Goal: Information Seeking & Learning: Learn about a topic

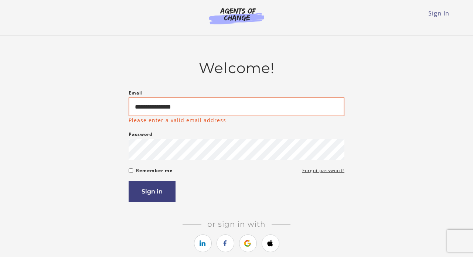
click at [187, 110] on input "**********" at bounding box center [237, 107] width 216 height 19
type input "*"
type input "***"
type input "**********"
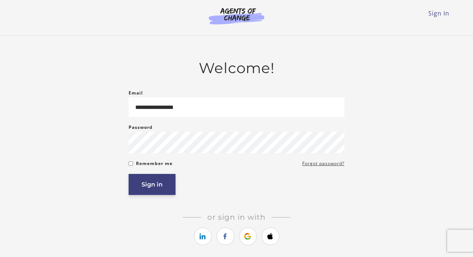
click at [157, 187] on button "Sign in" at bounding box center [152, 184] width 47 height 21
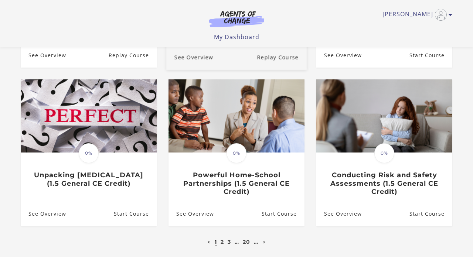
scroll to position [185, 0]
click at [221, 243] on link "2" at bounding box center [222, 242] width 3 height 7
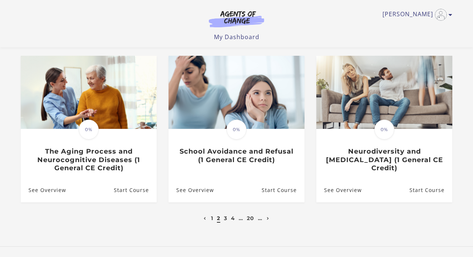
scroll to position [209, 0]
click at [224, 220] on link "3" at bounding box center [225, 218] width 3 height 7
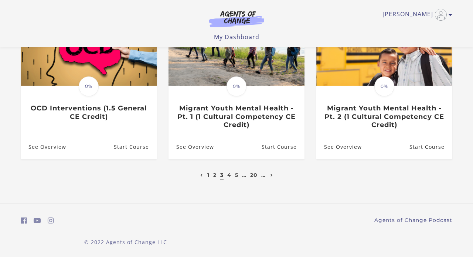
scroll to position [252, 0]
click at [207, 178] on link "1" at bounding box center [208, 175] width 2 height 7
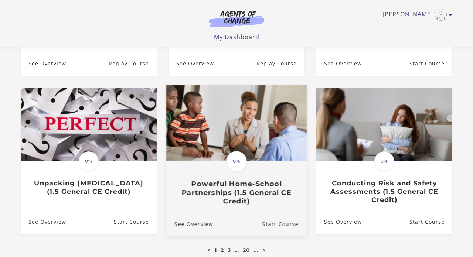
scroll to position [180, 0]
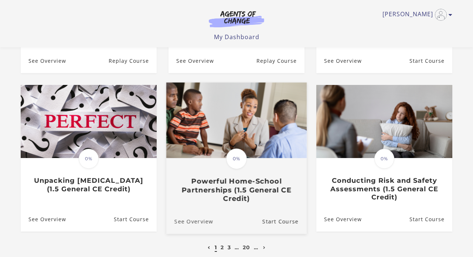
click at [193, 220] on link "See Overview" at bounding box center [189, 221] width 47 height 25
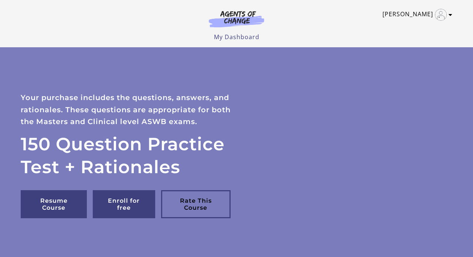
click at [448, 14] on link "[PERSON_NAME]" at bounding box center [416, 15] width 66 height 12
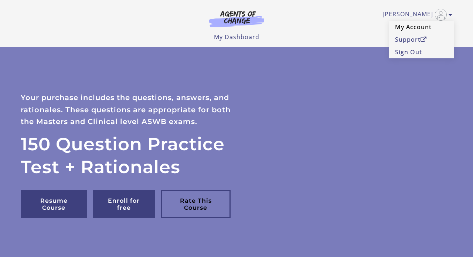
click at [411, 29] on link "My Account" at bounding box center [421, 27] width 65 height 13
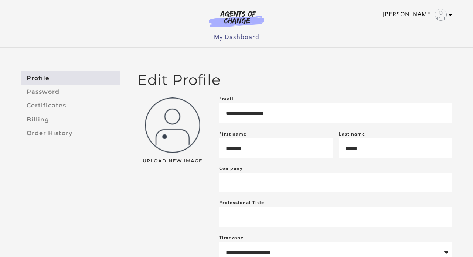
click at [450, 16] on icon "Toggle menu" at bounding box center [451, 15] width 4 height 6
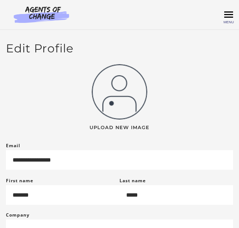
click at [230, 15] on span "Toggle menu" at bounding box center [228, 14] width 9 height 1
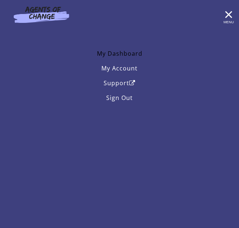
click at [132, 55] on link "My Dashboard" at bounding box center [119, 53] width 227 height 15
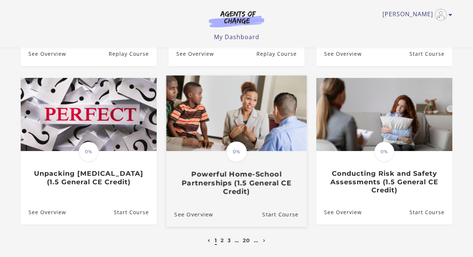
scroll to position [189, 0]
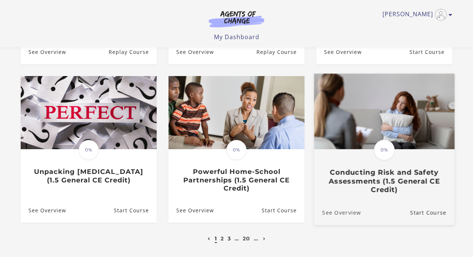
click at [238, 213] on link "See Overview" at bounding box center [337, 212] width 47 height 25
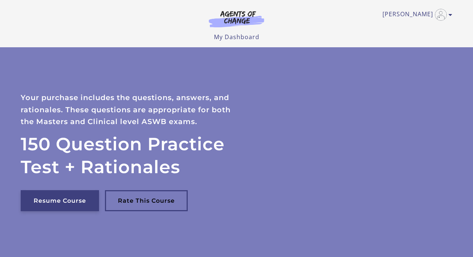
click at [71, 199] on link "Resume Course" at bounding box center [60, 200] width 78 height 21
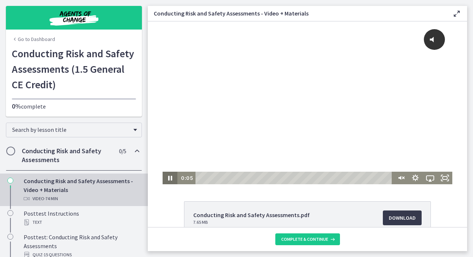
click at [170, 179] on icon "Pause" at bounding box center [170, 178] width 15 height 13
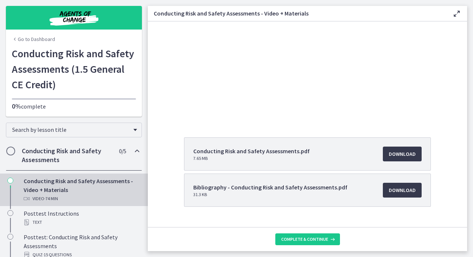
scroll to position [64, 0]
click at [402, 156] on span "Download Opens in a new window" at bounding box center [402, 154] width 27 height 9
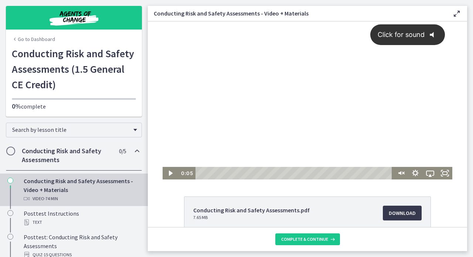
scroll to position [1, 0]
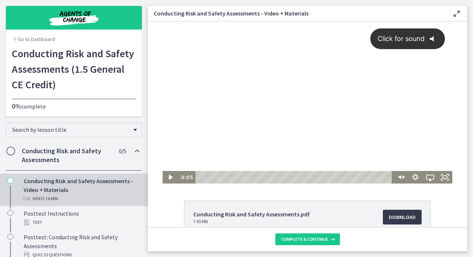
click at [393, 42] on span "Click for sound" at bounding box center [398, 39] width 54 height 8
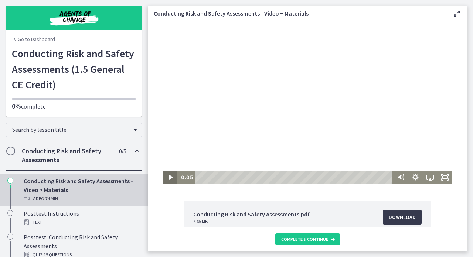
click at [169, 178] on icon "Play Video" at bounding box center [171, 177] width 4 height 5
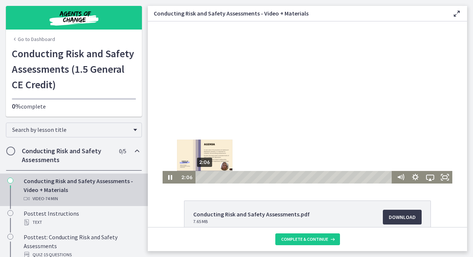
drag, startPoint x: 201, startPoint y: 178, endPoint x: 205, endPoint y: 179, distance: 4.2
click at [205, 179] on div "Playbar" at bounding box center [205, 177] width 4 height 4
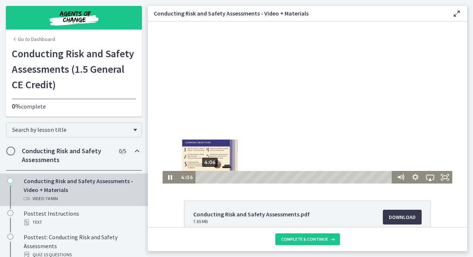
drag, startPoint x: 205, startPoint y: 177, endPoint x: 210, endPoint y: 177, distance: 4.9
click at [210, 177] on div "Playbar" at bounding box center [210, 177] width 4 height 4
click at [214, 177] on div "Playbar" at bounding box center [213, 177] width 4 height 4
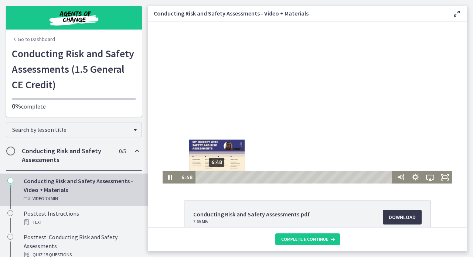
click at [217, 177] on div "Playbar" at bounding box center [217, 177] width 4 height 4
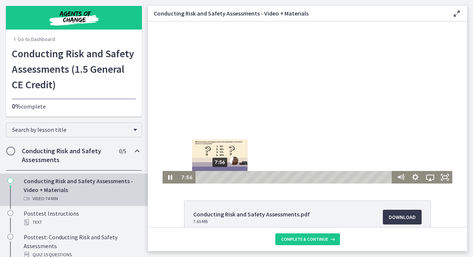
click at [220, 177] on div "Playbar" at bounding box center [220, 177] width 4 height 4
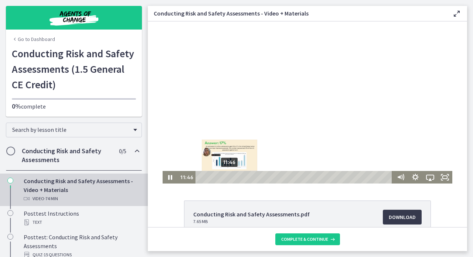
click at [230, 178] on div "11:46" at bounding box center [295, 177] width 192 height 13
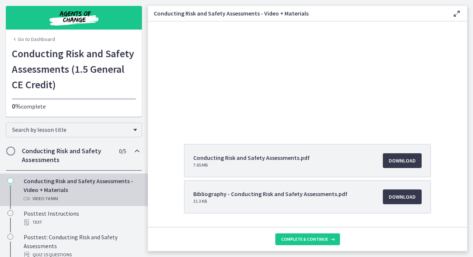
scroll to position [60, 0]
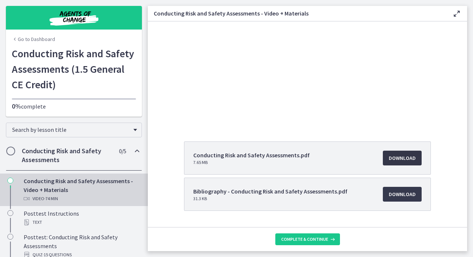
click at [400, 160] on span "Download Opens in a new window" at bounding box center [402, 158] width 27 height 9
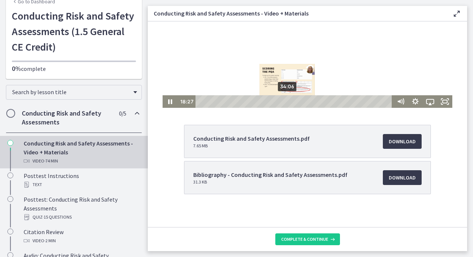
scroll to position [78, 0]
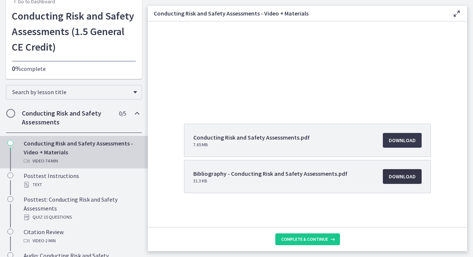
click at [399, 179] on span "Download Opens in a new window" at bounding box center [402, 176] width 27 height 9
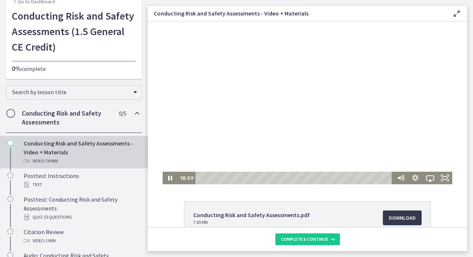
scroll to position [0, 0]
click at [173, 176] on icon "Pause" at bounding box center [170, 178] width 18 height 15
click at [173, 176] on icon "Play Video" at bounding box center [171, 178] width 18 height 15
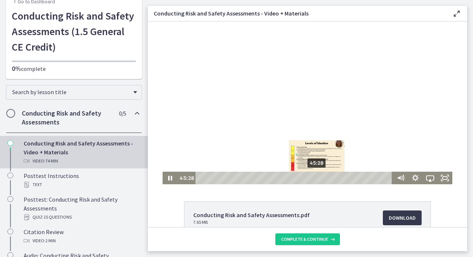
click at [318, 177] on div "45:28" at bounding box center [295, 178] width 192 height 13
click at [321, 177] on div "46:45" at bounding box center [295, 178] width 192 height 13
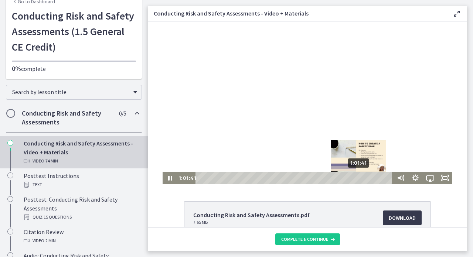
click at [360, 177] on div "1:01:41" at bounding box center [295, 178] width 192 height 13
click at [361, 177] on div "1:02:15" at bounding box center [295, 178] width 192 height 13
click at [363, 177] on div "1:02:49" at bounding box center [295, 178] width 192 height 13
click at [366, 178] on div "1:04:06" at bounding box center [295, 178] width 192 height 13
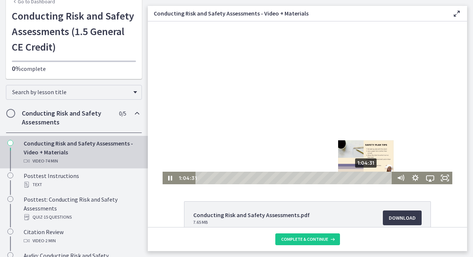
click at [367, 178] on div "1:04:31" at bounding box center [295, 178] width 192 height 13
click at [369, 179] on div "1:05:23" at bounding box center [295, 178] width 192 height 13
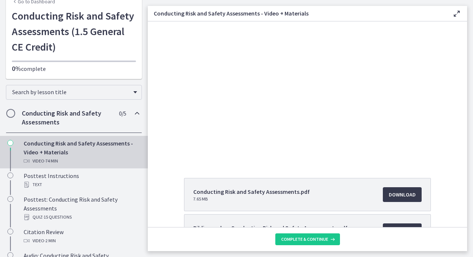
scroll to position [24, 0]
click at [402, 195] on span "Download Opens in a new window" at bounding box center [402, 194] width 27 height 9
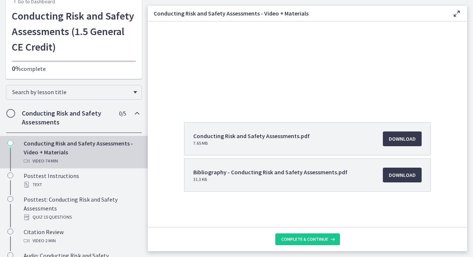
scroll to position [0, 0]
click at [405, 140] on span "Download Opens in a new window" at bounding box center [402, 139] width 27 height 9
click at [405, 174] on span "Download Opens in a new window" at bounding box center [402, 175] width 27 height 9
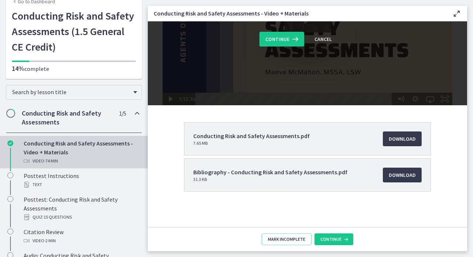
click at [284, 179] on span "31.3 KB" at bounding box center [270, 180] width 154 height 6
click at [397, 175] on span "Download Opens in a new window" at bounding box center [402, 175] width 27 height 9
click at [333, 240] on span "Continue" at bounding box center [331, 240] width 21 height 6
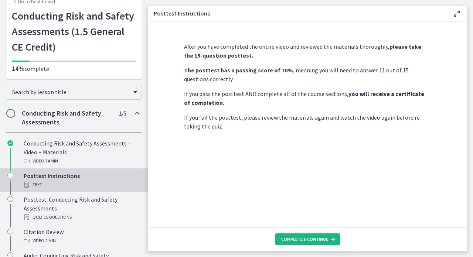
click at [299, 240] on span "Complete & continue" at bounding box center [304, 240] width 47 height 6
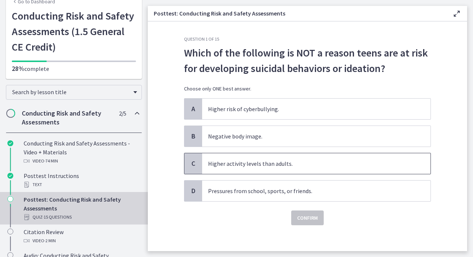
click at [248, 166] on p "Higher activity levels than adults." at bounding box center [309, 163] width 202 height 9
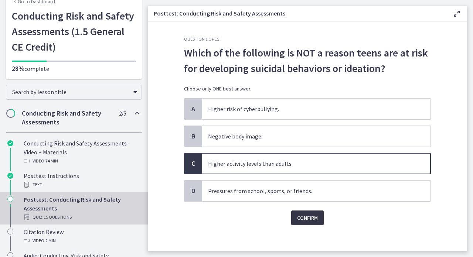
click at [298, 218] on span "Confirm" at bounding box center [307, 218] width 21 height 9
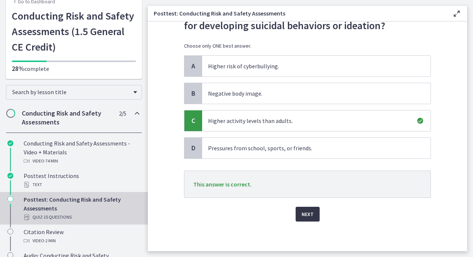
scroll to position [43, 0]
click at [307, 215] on span "Next" at bounding box center [308, 214] width 12 height 9
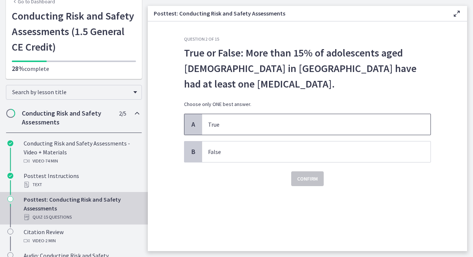
click at [221, 126] on p "True" at bounding box center [309, 124] width 202 height 9
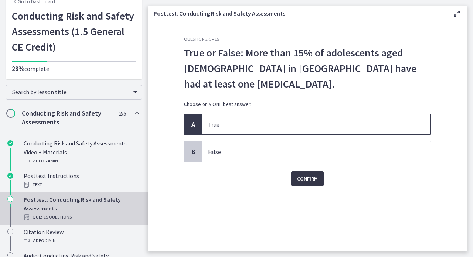
click at [302, 182] on span "Confirm" at bounding box center [307, 179] width 21 height 9
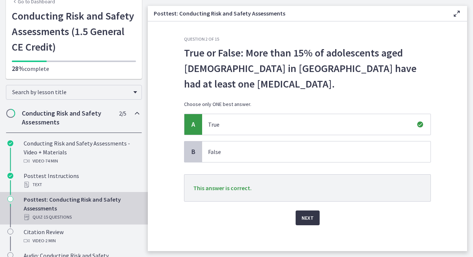
click at [310, 218] on span "Next" at bounding box center [308, 218] width 12 height 9
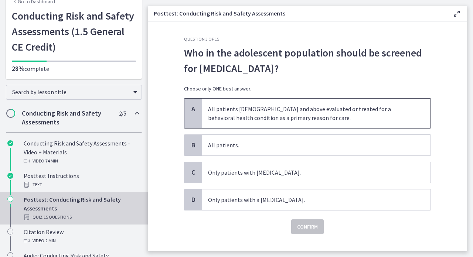
click at [278, 117] on p "All patients 12 years old and above evaluated or treated for a behavioral healt…" at bounding box center [309, 114] width 202 height 18
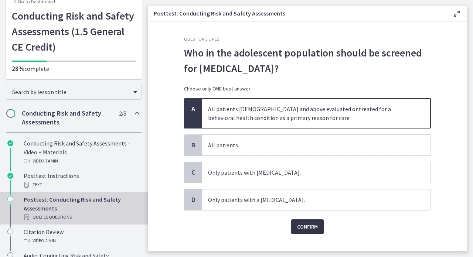
click at [303, 229] on span "Confirm" at bounding box center [307, 227] width 21 height 9
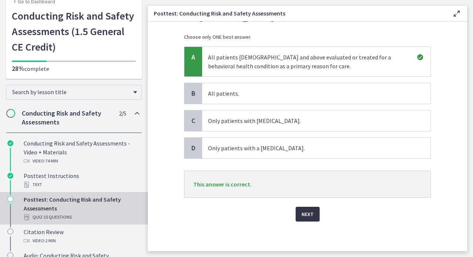
scroll to position [52, 0]
click at [310, 217] on span "Next" at bounding box center [308, 214] width 12 height 9
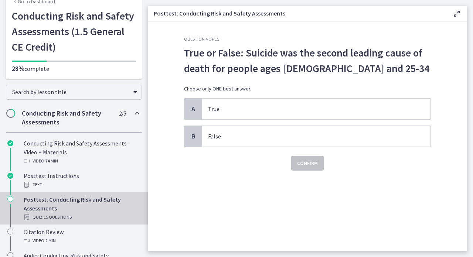
scroll to position [0, 0]
click at [247, 138] on p "False" at bounding box center [309, 136] width 202 height 9
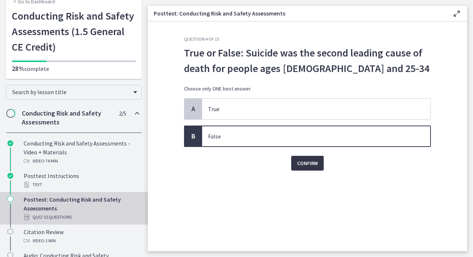
click at [304, 163] on span "Confirm" at bounding box center [307, 163] width 21 height 9
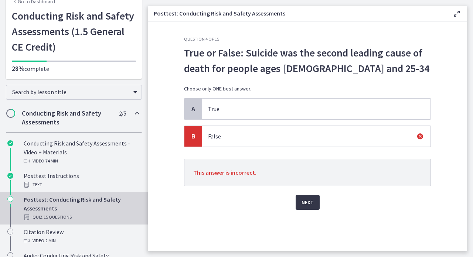
click at [304, 201] on span "Next" at bounding box center [308, 202] width 12 height 9
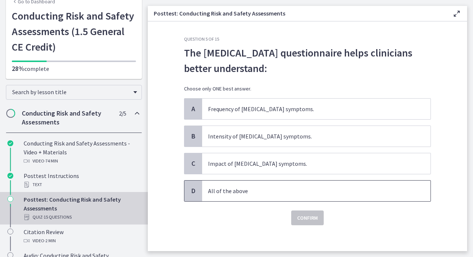
click at [258, 187] on p "All of the above" at bounding box center [309, 191] width 202 height 9
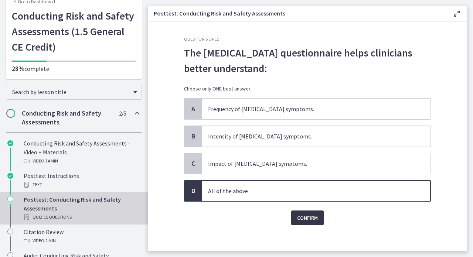
click at [301, 216] on span "Confirm" at bounding box center [307, 218] width 21 height 9
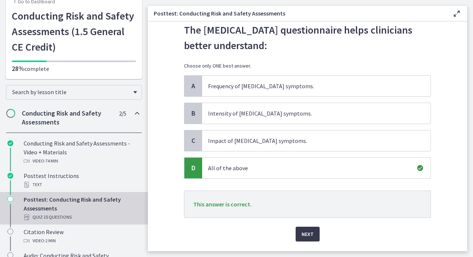
scroll to position [24, 0]
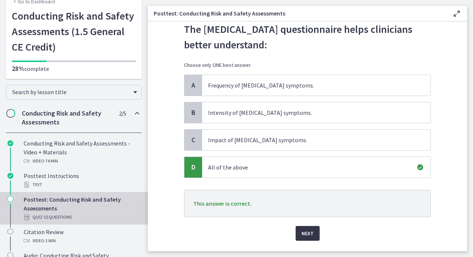
click at [312, 233] on span "Next" at bounding box center [308, 233] width 12 height 9
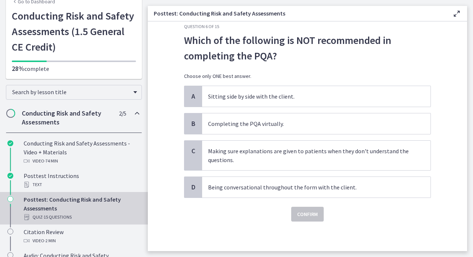
scroll to position [0, 0]
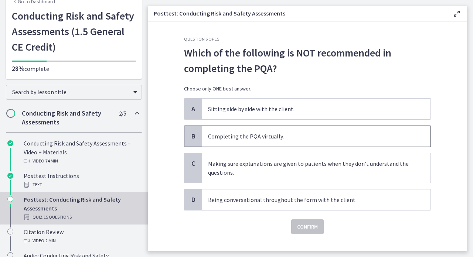
click at [268, 140] on p "Completing the PQA virtually." at bounding box center [309, 136] width 202 height 9
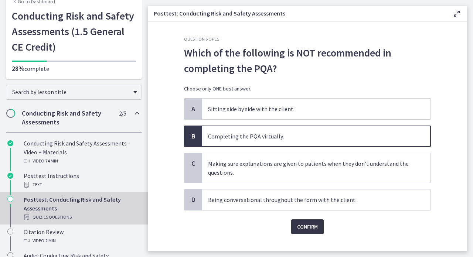
click at [306, 227] on span "Confirm" at bounding box center [307, 227] width 21 height 9
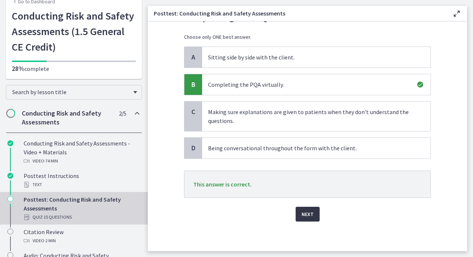
scroll to position [52, 0]
click at [308, 216] on span "Next" at bounding box center [308, 214] width 12 height 9
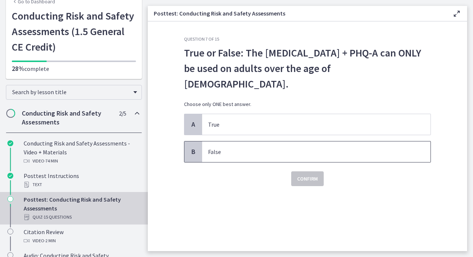
click at [268, 148] on p "False" at bounding box center [309, 152] width 202 height 9
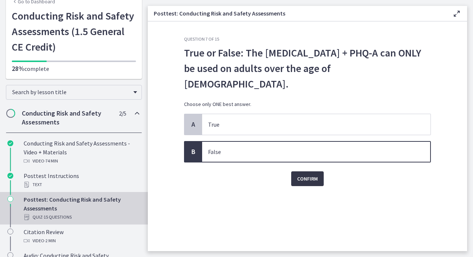
click at [309, 175] on span "Confirm" at bounding box center [307, 179] width 21 height 9
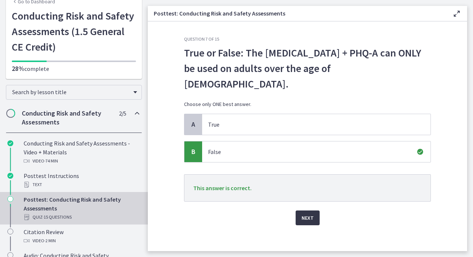
click at [310, 214] on span "Next" at bounding box center [308, 218] width 12 height 9
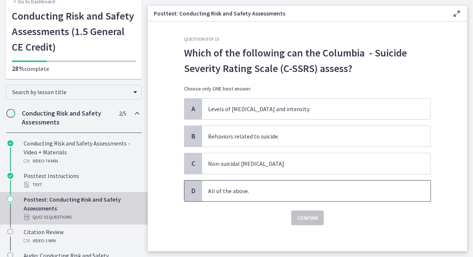
click at [270, 190] on p "All of the above." at bounding box center [309, 191] width 202 height 9
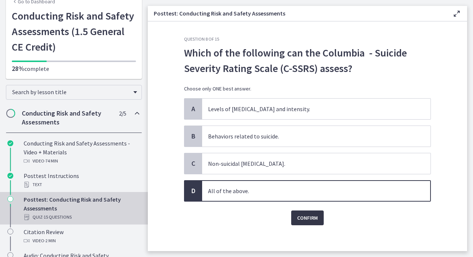
click at [304, 221] on span "Confirm" at bounding box center [307, 218] width 21 height 9
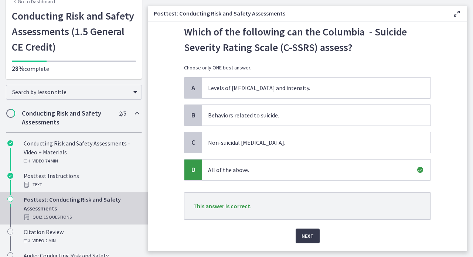
scroll to position [22, 0]
click at [309, 237] on span "Next" at bounding box center [308, 235] width 12 height 9
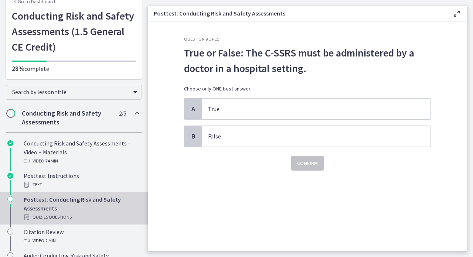
scroll to position [0, 0]
click at [254, 140] on p "False" at bounding box center [309, 136] width 202 height 9
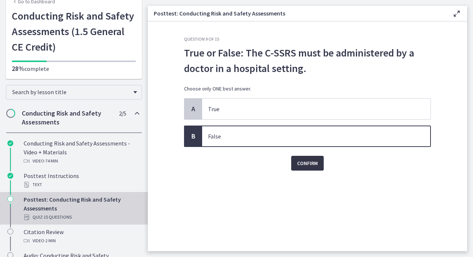
click at [300, 163] on span "Confirm" at bounding box center [307, 163] width 21 height 9
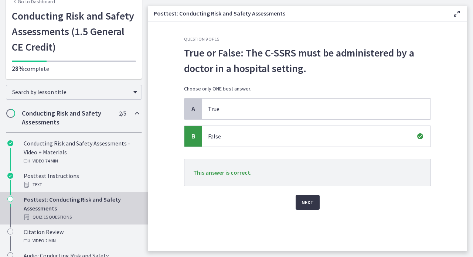
click at [308, 205] on span "Next" at bounding box center [308, 202] width 12 height 9
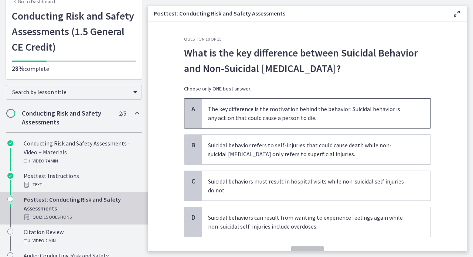
click at [309, 115] on p "The key difference is the motivation behind the behavior: Suicidal behavior is …" at bounding box center [309, 114] width 202 height 18
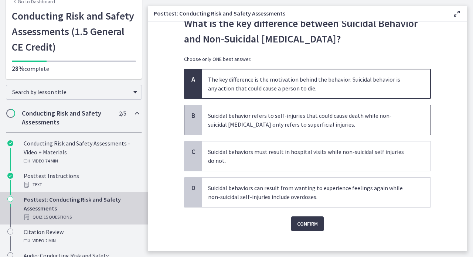
scroll to position [32, 0]
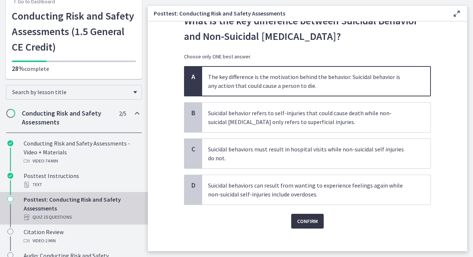
click at [298, 219] on span "Confirm" at bounding box center [307, 221] width 21 height 9
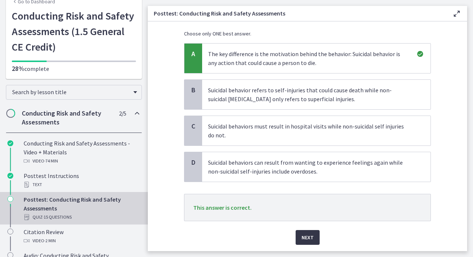
scroll to position [63, 0]
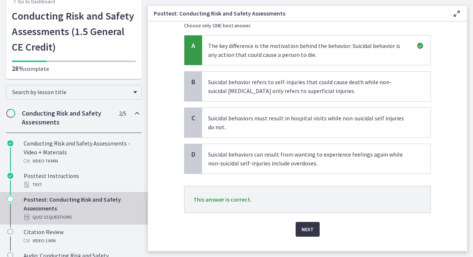
click at [307, 227] on span "Next" at bounding box center [308, 229] width 12 height 9
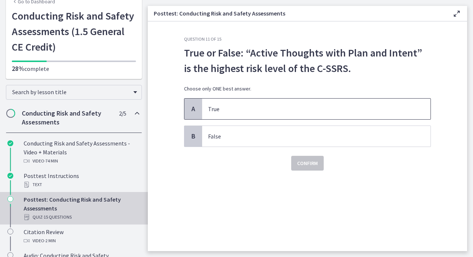
click at [237, 108] on p "True" at bounding box center [309, 109] width 202 height 9
click at [305, 164] on span "Confirm" at bounding box center [307, 163] width 21 height 9
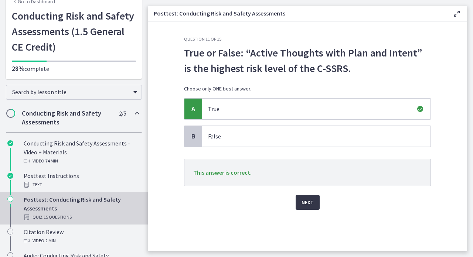
click at [309, 205] on span "Next" at bounding box center [308, 202] width 12 height 9
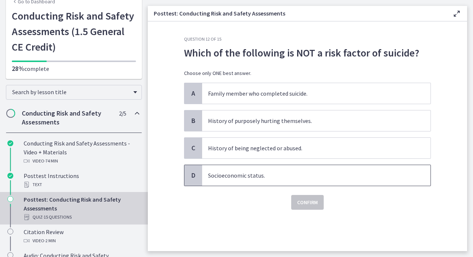
click at [260, 175] on p "Socioeconomic status." at bounding box center [309, 175] width 202 height 9
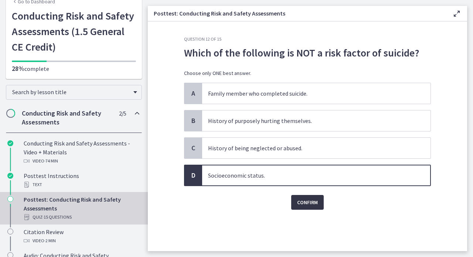
click at [307, 206] on span "Confirm" at bounding box center [307, 202] width 21 height 9
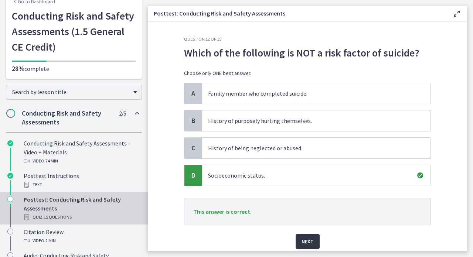
click at [313, 242] on span "Next" at bounding box center [308, 241] width 12 height 9
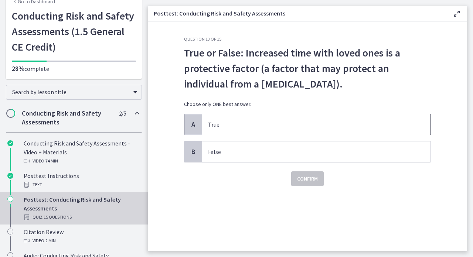
click at [242, 130] on span "True" at bounding box center [316, 124] width 228 height 21
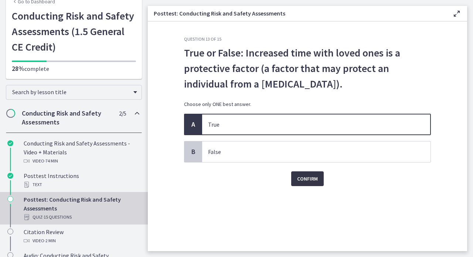
click at [308, 180] on span "Confirm" at bounding box center [307, 179] width 21 height 9
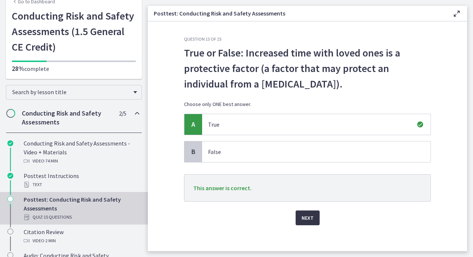
click at [312, 217] on span "Next" at bounding box center [308, 218] width 12 height 9
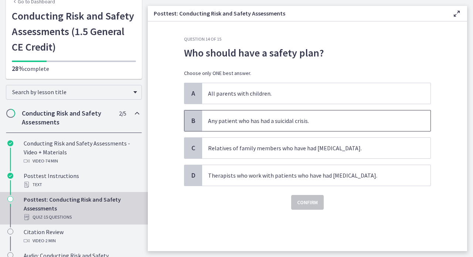
click at [244, 125] on p "Any patient who has had a suicidal crisis." at bounding box center [309, 120] width 202 height 9
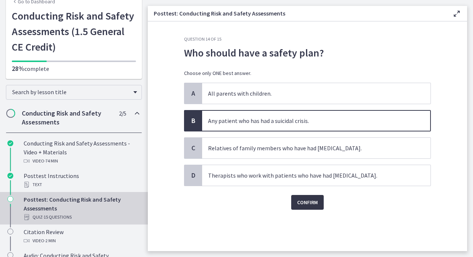
click at [300, 202] on span "Confirm" at bounding box center [307, 202] width 21 height 9
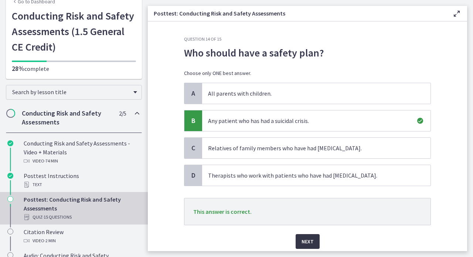
click at [307, 242] on span "Next" at bounding box center [308, 241] width 12 height 9
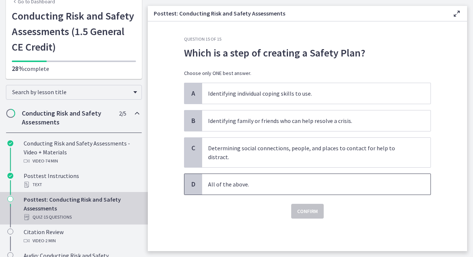
click at [263, 180] on p "All of the above." at bounding box center [309, 184] width 202 height 9
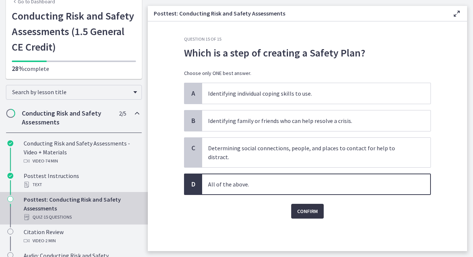
click at [302, 207] on span "Confirm" at bounding box center [307, 211] width 21 height 9
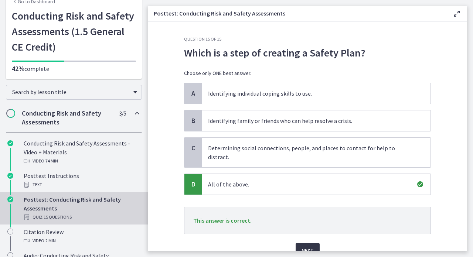
click at [308, 246] on span "Next" at bounding box center [308, 250] width 12 height 9
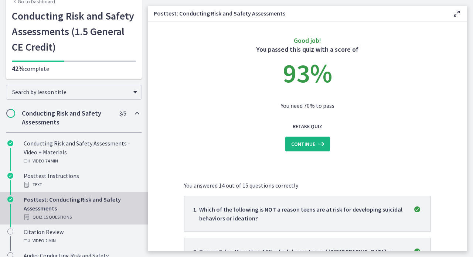
click at [308, 144] on span "Continue" at bounding box center [303, 144] width 24 height 9
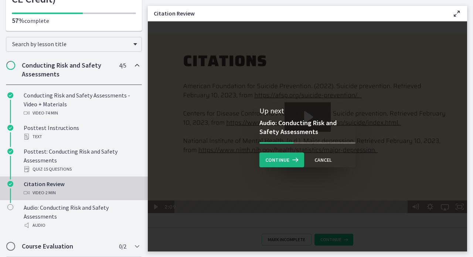
click at [285, 160] on span "Continue" at bounding box center [277, 160] width 24 height 9
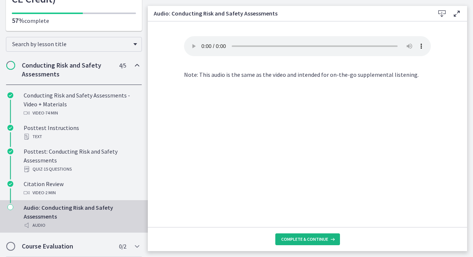
click at [302, 238] on span "Complete & continue" at bounding box center [304, 240] width 47 height 6
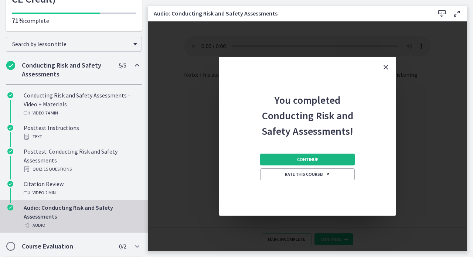
click at [303, 160] on span "Continue" at bounding box center [307, 160] width 21 height 6
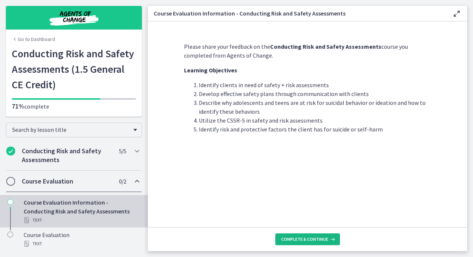
click at [308, 240] on span "Complete & continue" at bounding box center [304, 240] width 47 height 6
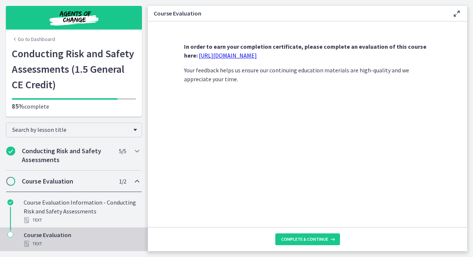
click at [231, 57] on link "https://forms.gle/xFMn6aB6rqvrfvum6" at bounding box center [228, 55] width 58 height 7
click at [53, 238] on div "Course Evaluation Text" at bounding box center [81, 240] width 115 height 18
click at [293, 242] on span "Complete & continue" at bounding box center [304, 240] width 47 height 6
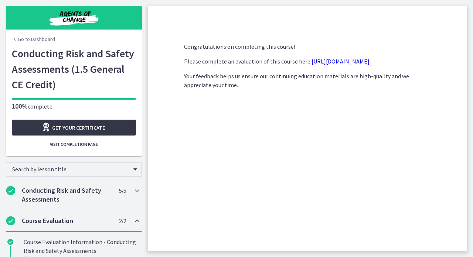
click at [89, 129] on span "Get your certificate" at bounding box center [78, 127] width 53 height 9
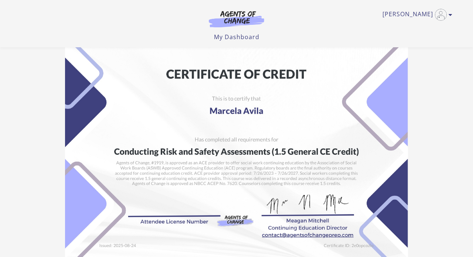
scroll to position [2, 0]
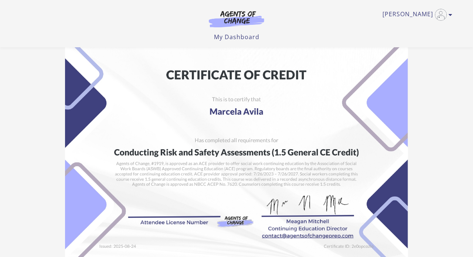
click at [181, 223] on img at bounding box center [236, 154] width 343 height 242
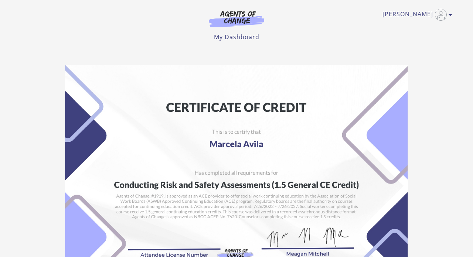
scroll to position [0, 0]
click at [444, 13] on img "Toggle menu" at bounding box center [441, 15] width 12 height 12
click at [418, 28] on link "My Account" at bounding box center [421, 27] width 65 height 13
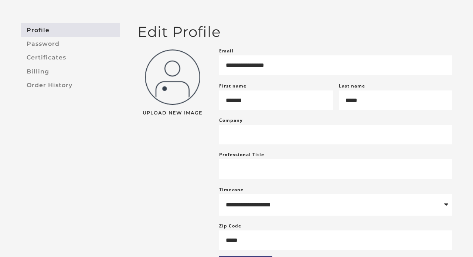
scroll to position [51, 0]
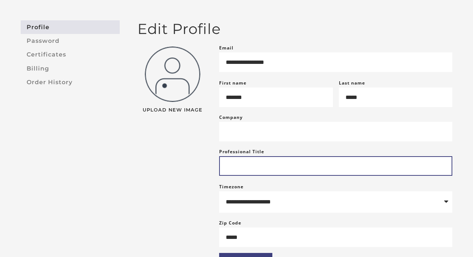
click at [243, 168] on input "Professional Title" at bounding box center [335, 166] width 233 height 20
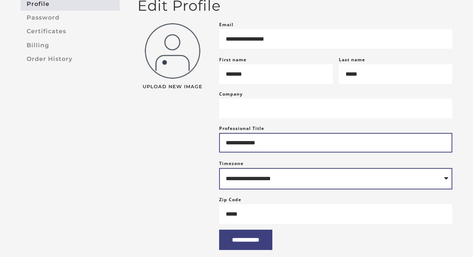
scroll to position [76, 0]
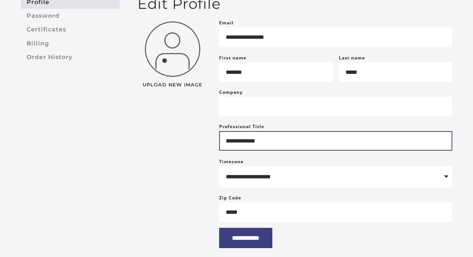
type input "**********"
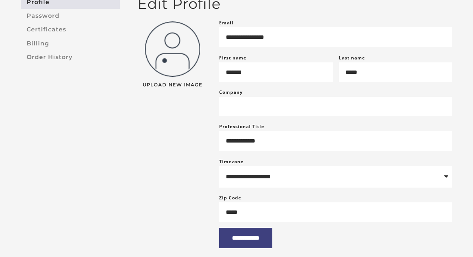
click at [180, 169] on div "Upload New Image" at bounding box center [173, 130] width 82 height 224
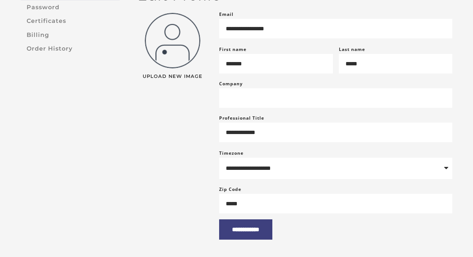
scroll to position [95, 0]
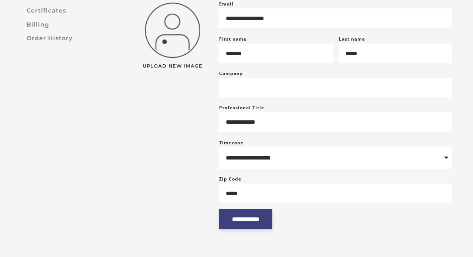
click at [248, 227] on input "**********" at bounding box center [245, 219] width 53 height 20
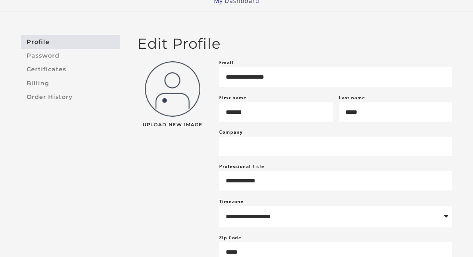
scroll to position [37, 0]
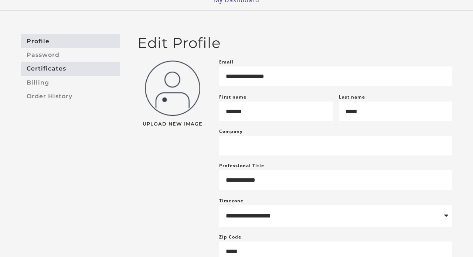
click at [45, 70] on link "Certificates" at bounding box center [70, 69] width 99 height 14
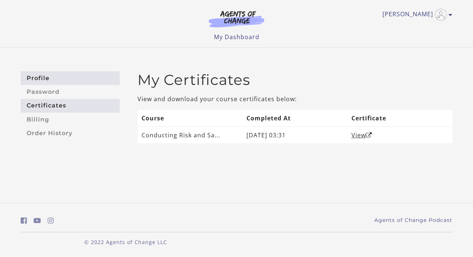
click at [43, 83] on link "Profile" at bounding box center [70, 78] width 99 height 14
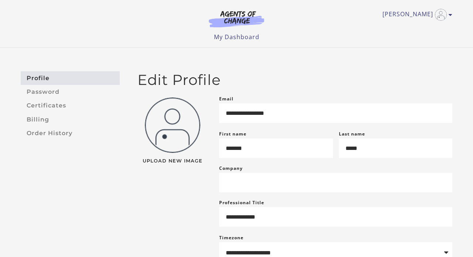
click at [177, 136] on img at bounding box center [172, 125] width 55 height 55
